Goal: Task Accomplishment & Management: Use online tool/utility

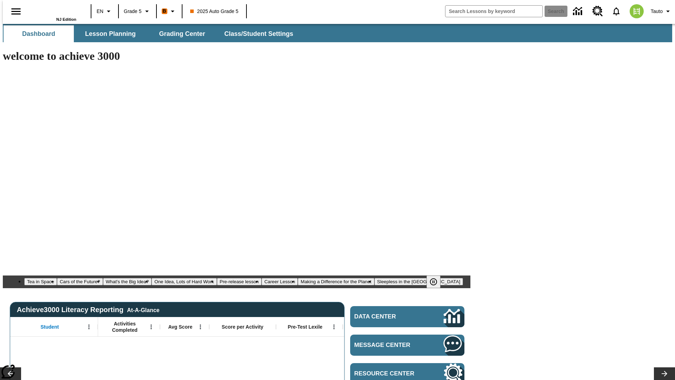
type input "-1"
click at [108, 34] on span "Lesson Planning" at bounding box center [110, 34] width 51 height 8
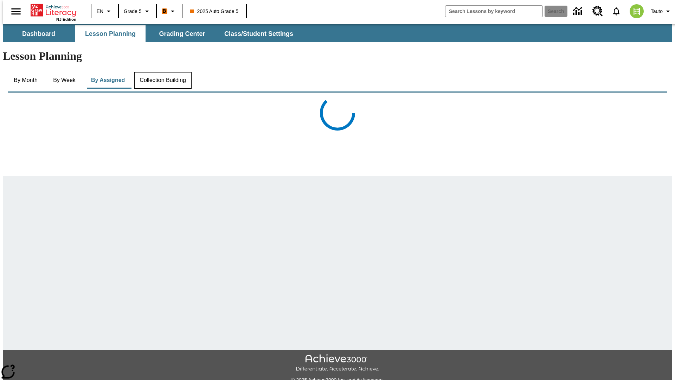
click at [162, 72] on button "Collection Building" at bounding box center [163, 80] width 58 height 17
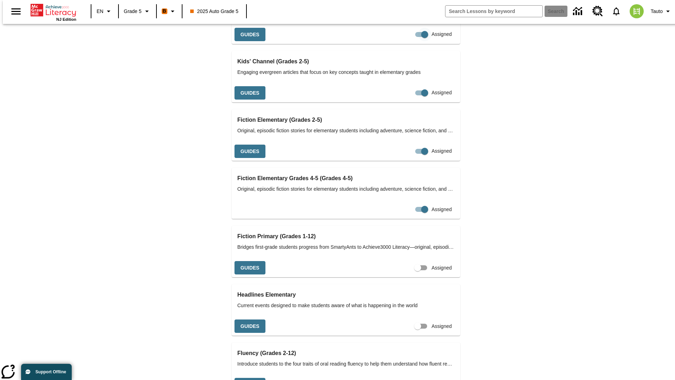
click at [405, 41] on input "Assigned" at bounding box center [425, 34] width 40 height 13
checkbox input "false"
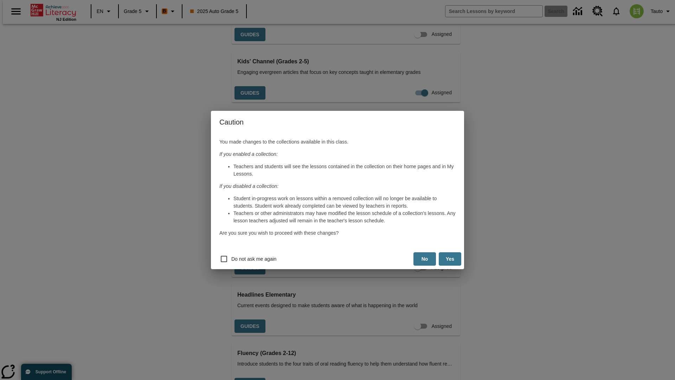
scroll to position [1017, 0]
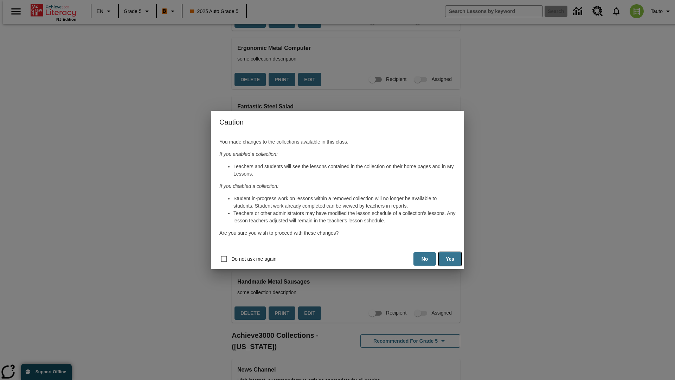
click at [450, 259] on button "Yes" at bounding box center [450, 259] width 23 height 14
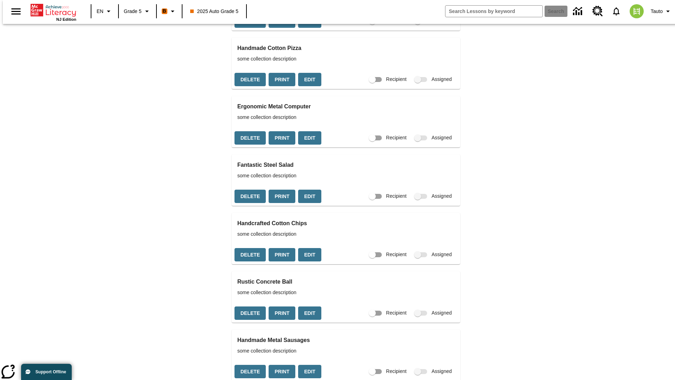
scroll to position [1075, 0]
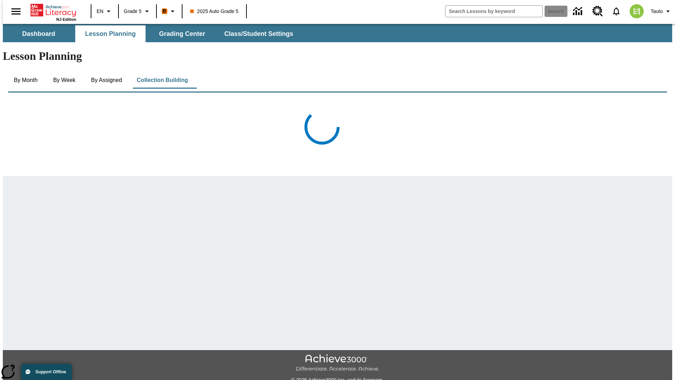
scroll to position [1075, 0]
